Goal: Transaction & Acquisition: Register for event/course

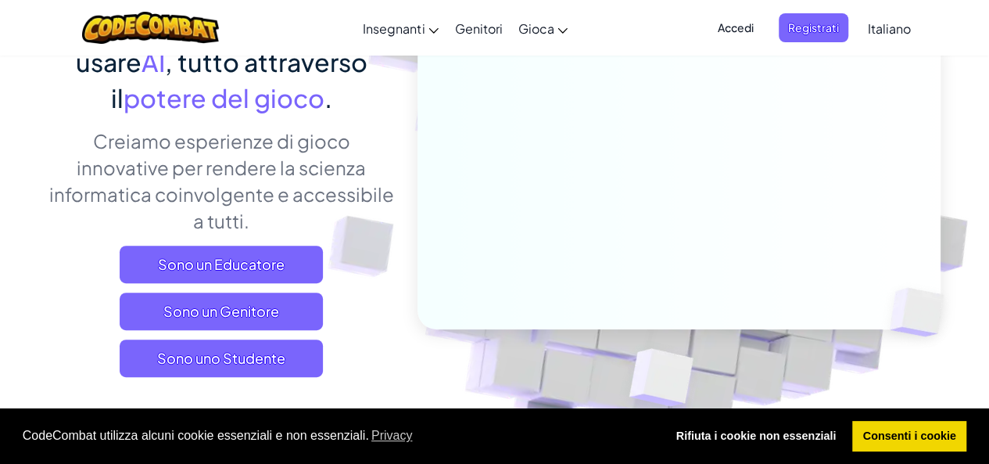
scroll to position [182, 0]
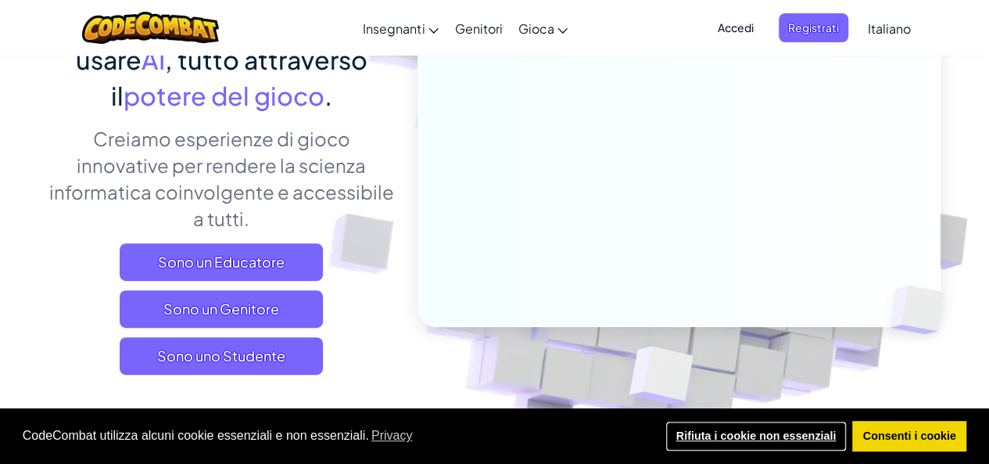
click at [794, 432] on link "Rifiuta i cookie non essenziali" at bounding box center [755, 436] width 181 height 31
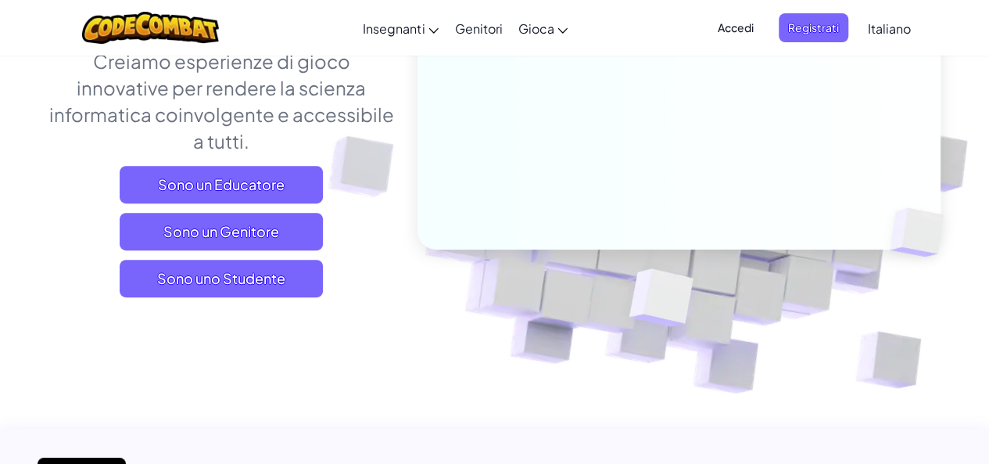
scroll to position [260, 0]
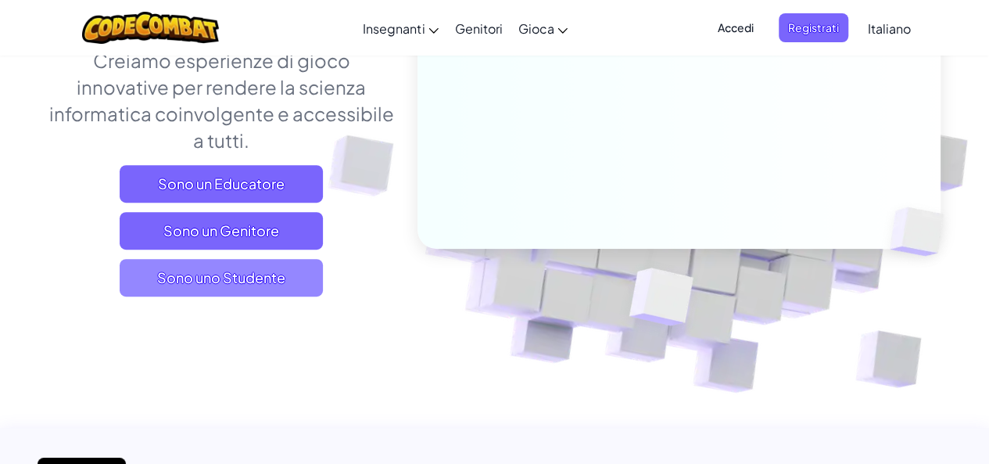
click at [239, 270] on span "Sono uno Studente" at bounding box center [221, 278] width 203 height 38
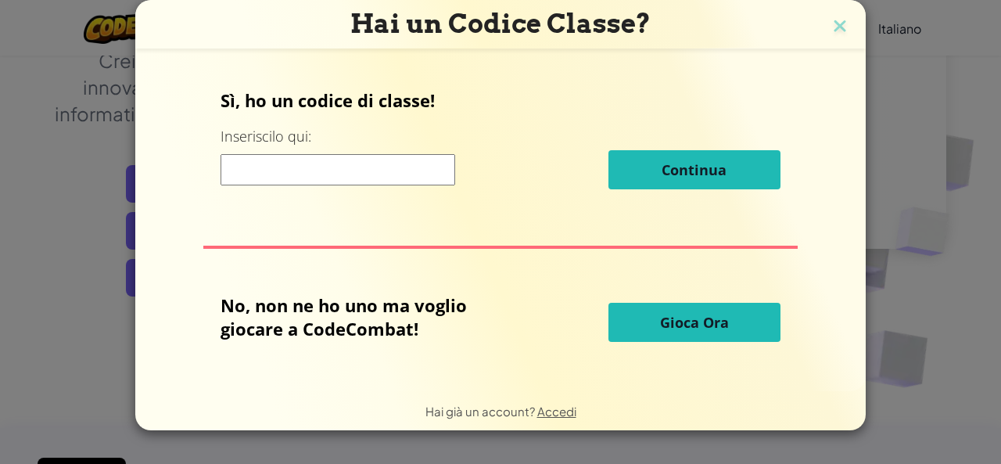
click at [826, 26] on h3 "Hai un Codice Classe?" at bounding box center [500, 24] width 707 height 32
drag, startPoint x: 843, startPoint y: 26, endPoint x: 850, endPoint y: 30, distance: 8.5
click at [843, 26] on img at bounding box center [840, 27] width 20 height 23
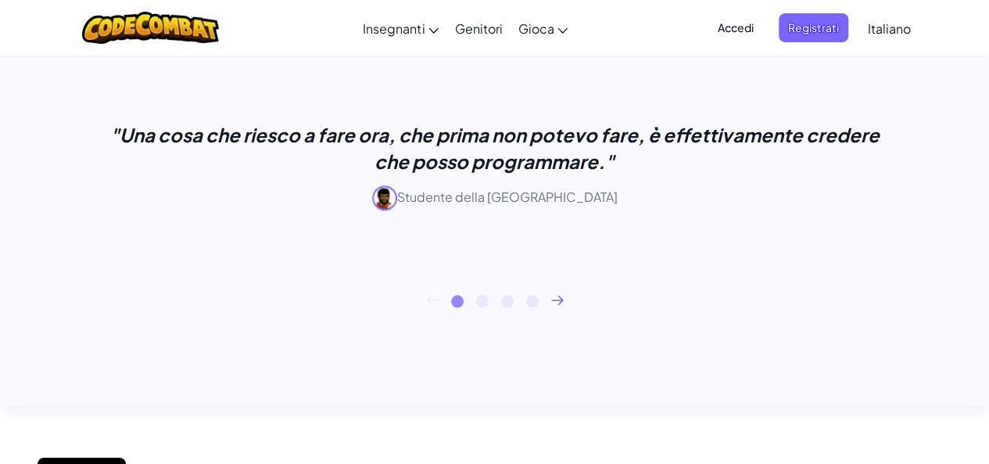
scroll to position [677, 0]
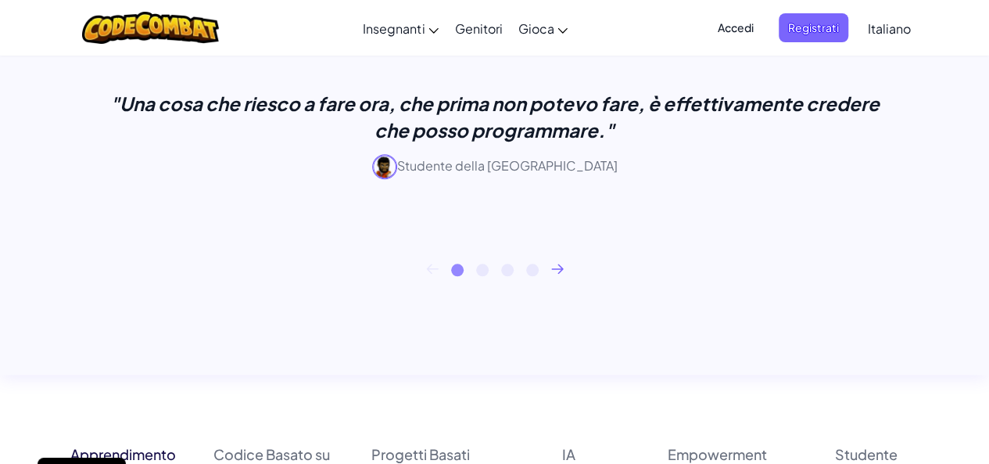
click at [554, 267] on icon at bounding box center [557, 268] width 13 height 10
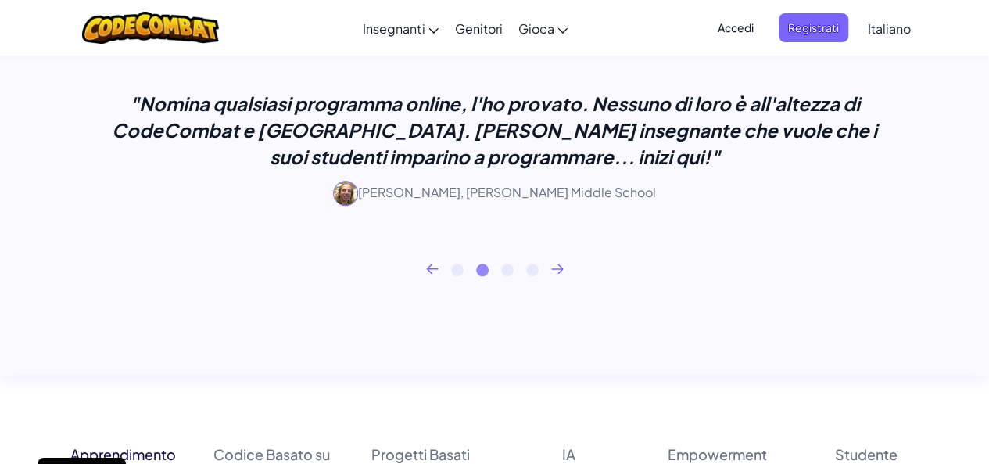
click at [560, 265] on icon at bounding box center [557, 268] width 13 height 10
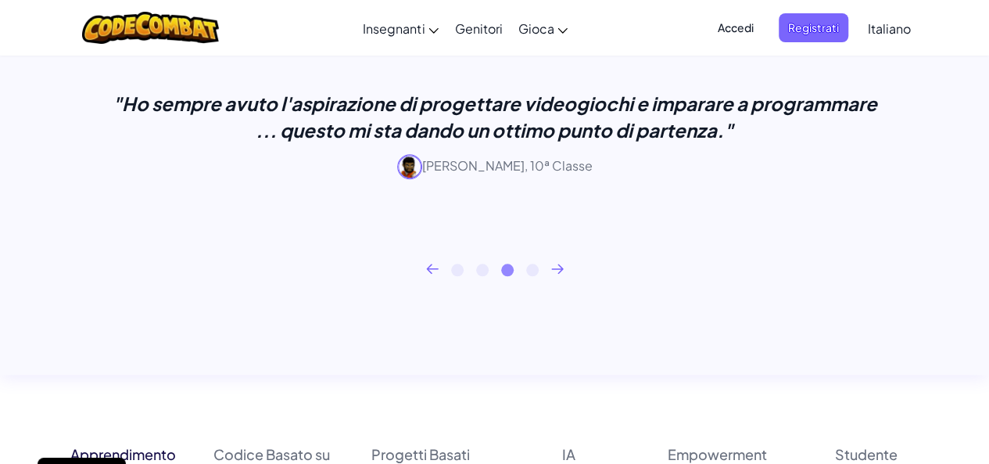
click at [554, 265] on icon at bounding box center [557, 268] width 13 height 10
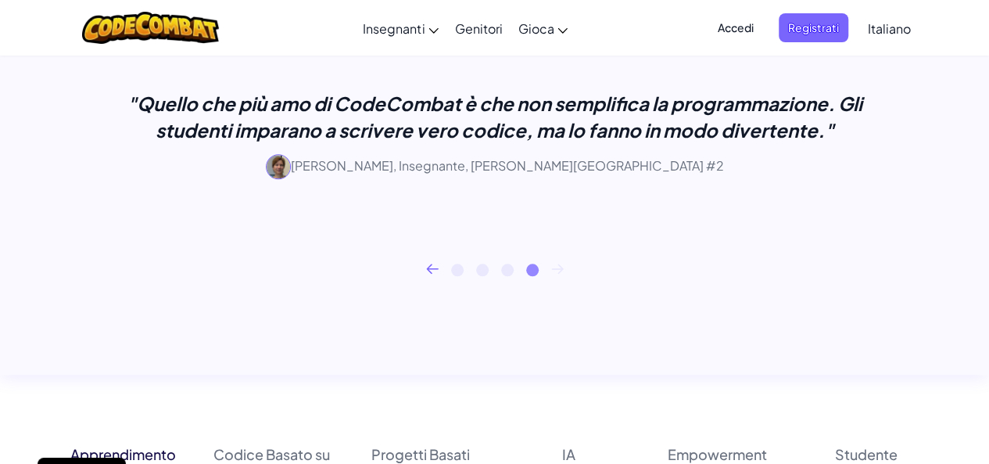
click at [554, 265] on icon at bounding box center [557, 268] width 13 height 10
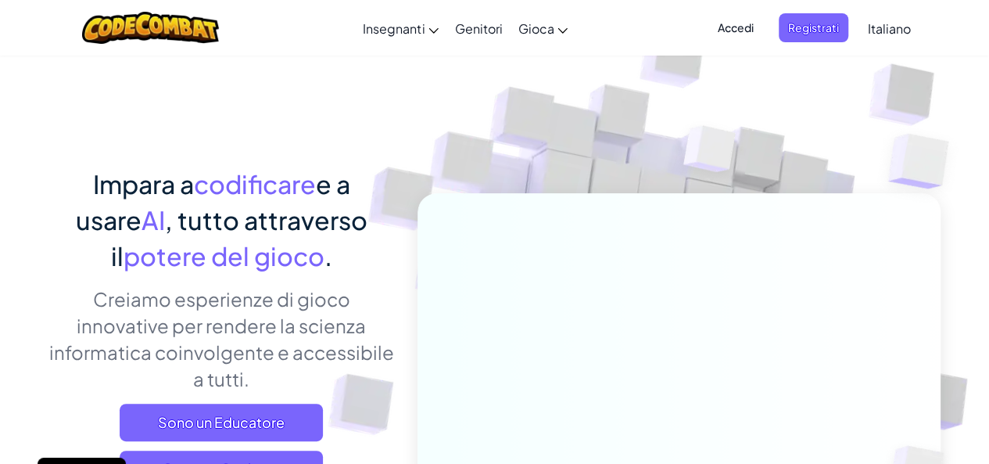
scroll to position [0, 0]
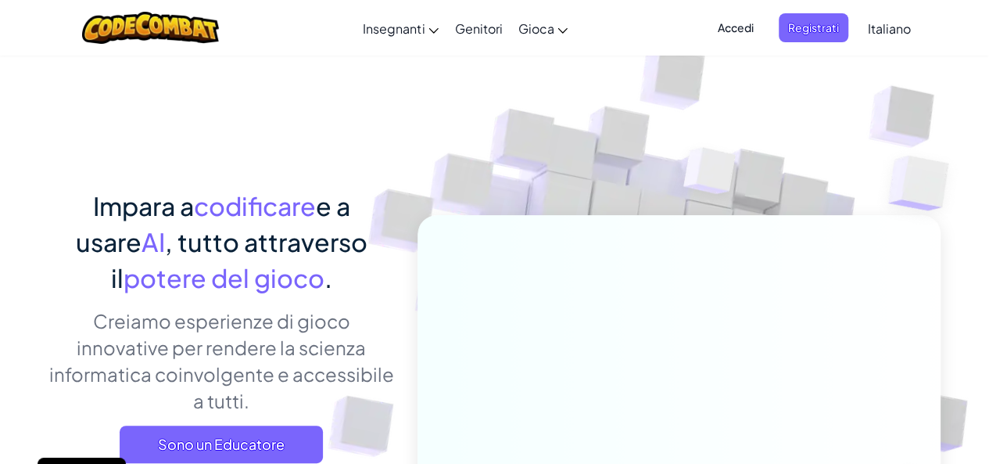
click at [868, 38] on link "Italiano" at bounding box center [889, 28] width 59 height 42
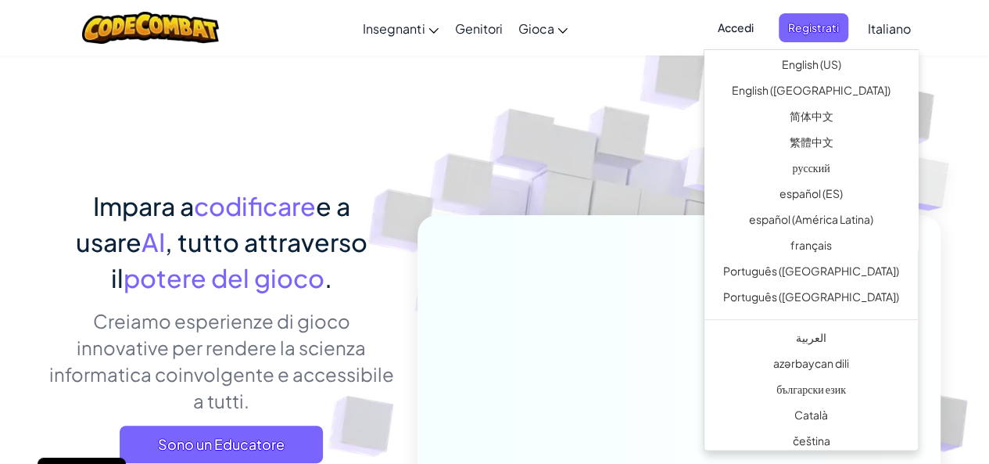
click at [881, 32] on span "Italiano" at bounding box center [889, 28] width 43 height 16
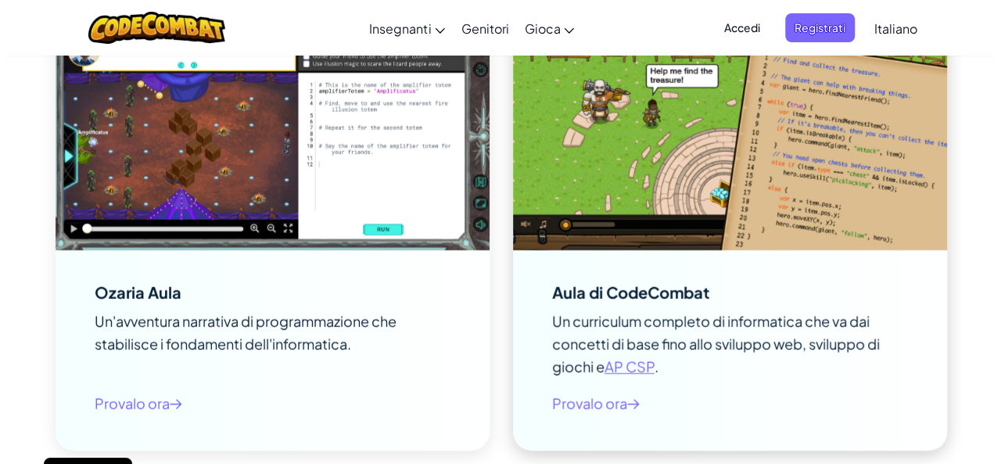
scroll to position [2111, 0]
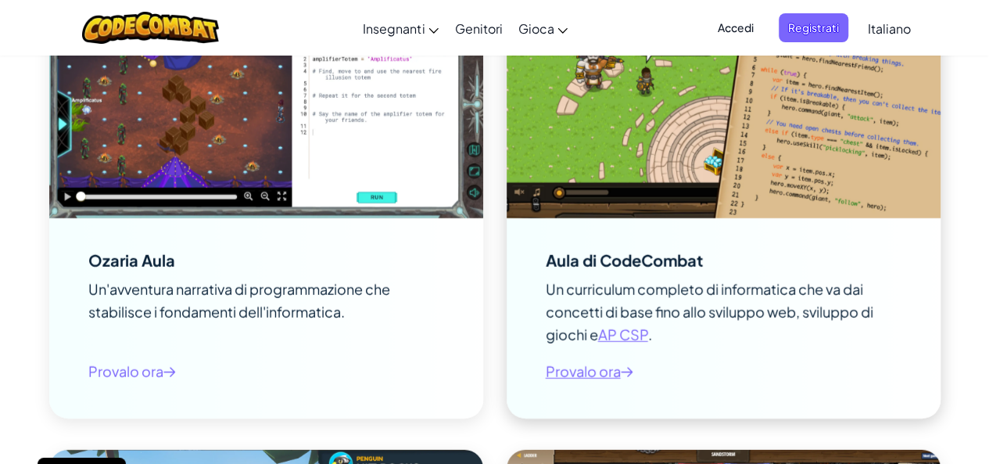
click at [609, 369] on span "Provalo ora" at bounding box center [590, 371] width 88 height 23
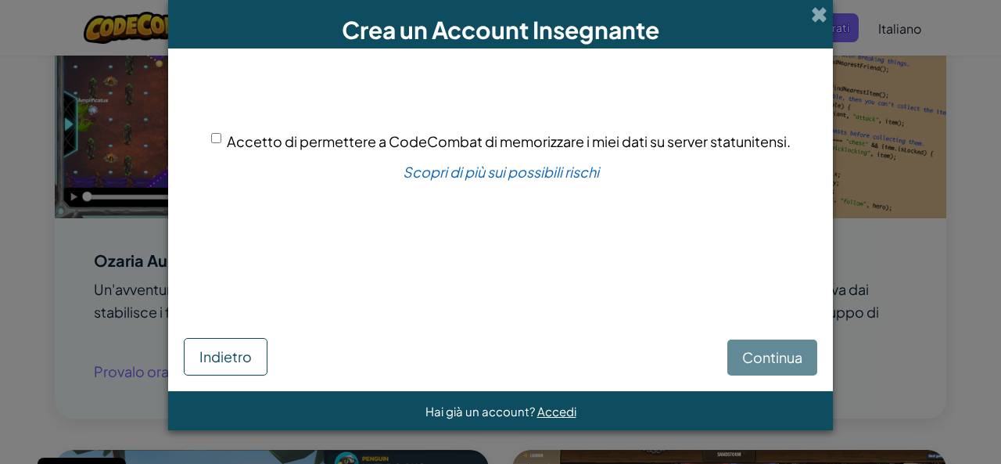
click at [772, 364] on div "Continua Indietro" at bounding box center [500, 335] width 633 height 79
click at [779, 360] on div "Continua Indietro" at bounding box center [500, 335] width 633 height 79
click at [255, 352] on button "Indietro" at bounding box center [226, 357] width 84 height 38
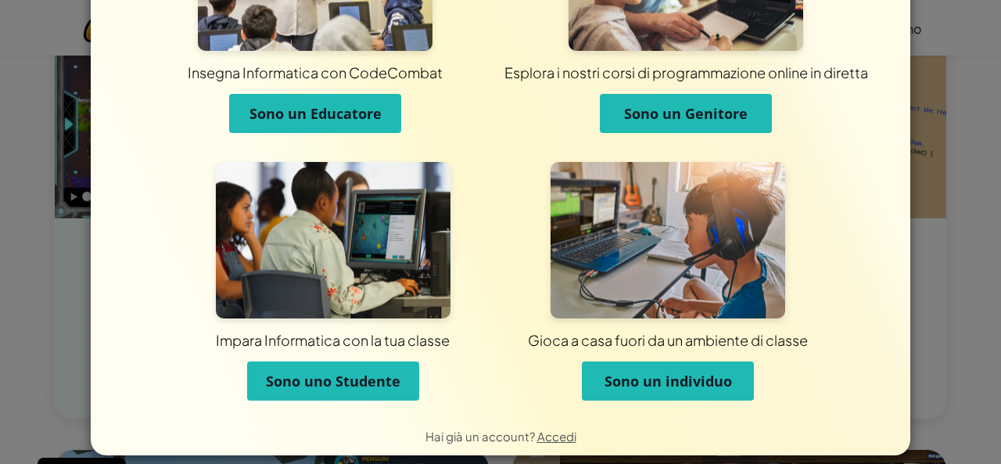
scroll to position [155, 0]
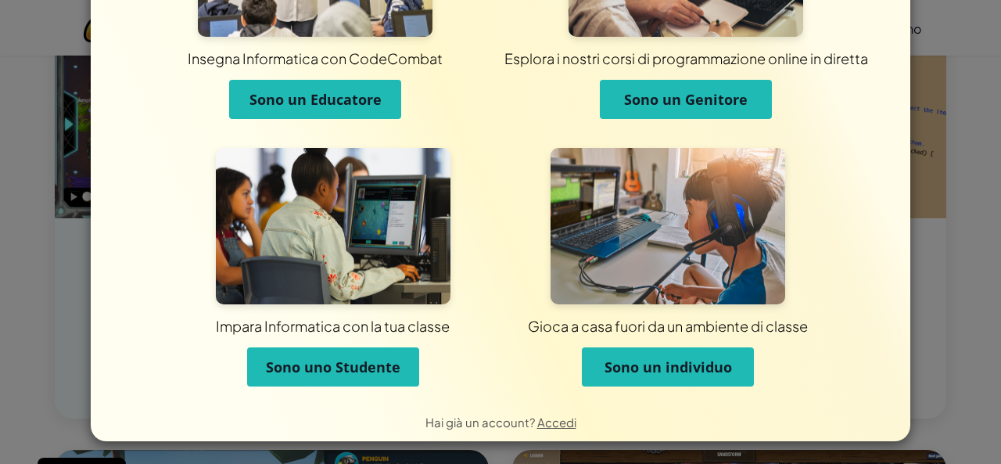
click at [629, 357] on span "Sono un individuo" at bounding box center [667, 366] width 127 height 19
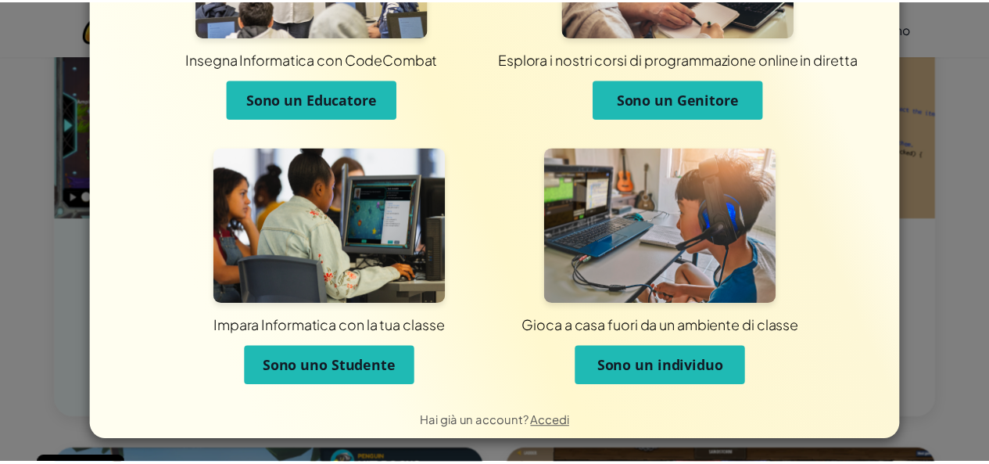
scroll to position [0, 0]
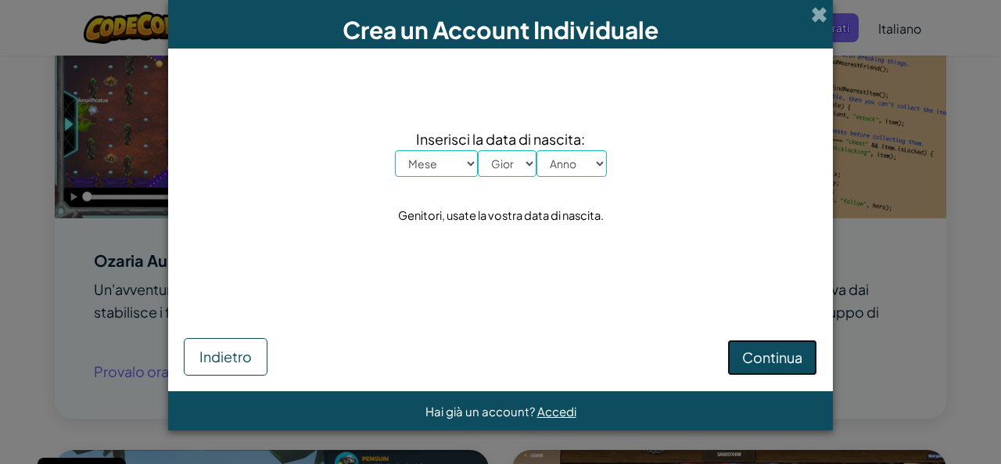
click at [757, 353] on span "Continua" at bounding box center [772, 357] width 60 height 18
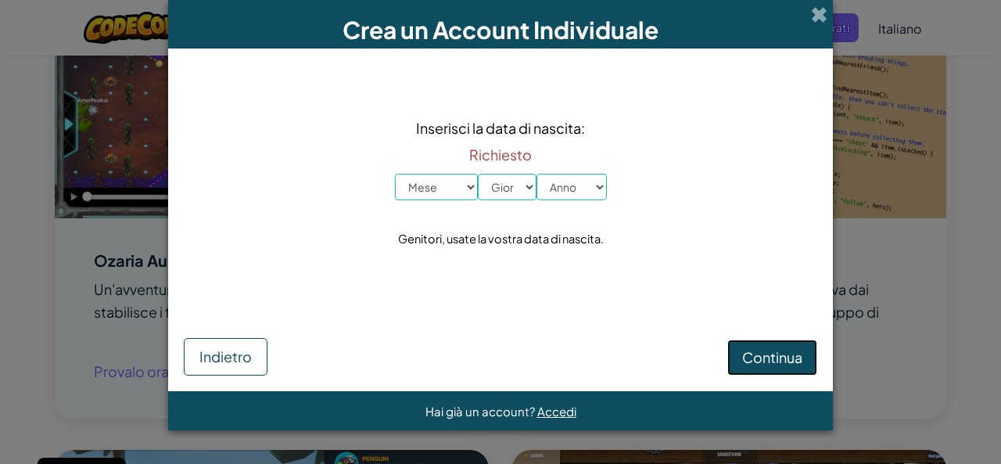
click at [771, 354] on span "Continua" at bounding box center [772, 357] width 60 height 18
click at [819, 13] on span at bounding box center [819, 14] width 16 height 16
